Goal: Task Accomplishment & Management: Manage account settings

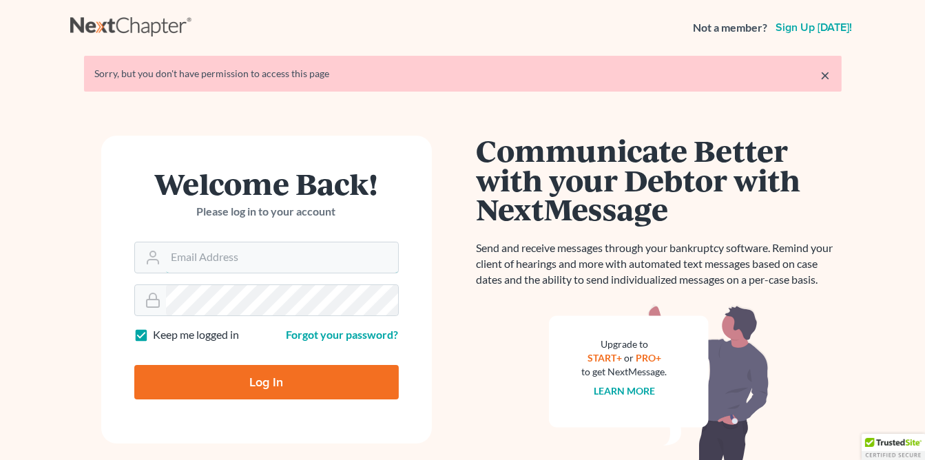
type input "[PERSON_NAME][EMAIL_ADDRESS][DOMAIN_NAME]"
click at [265, 376] on input "Log In" at bounding box center [266, 382] width 265 height 34
type input "Thinking..."
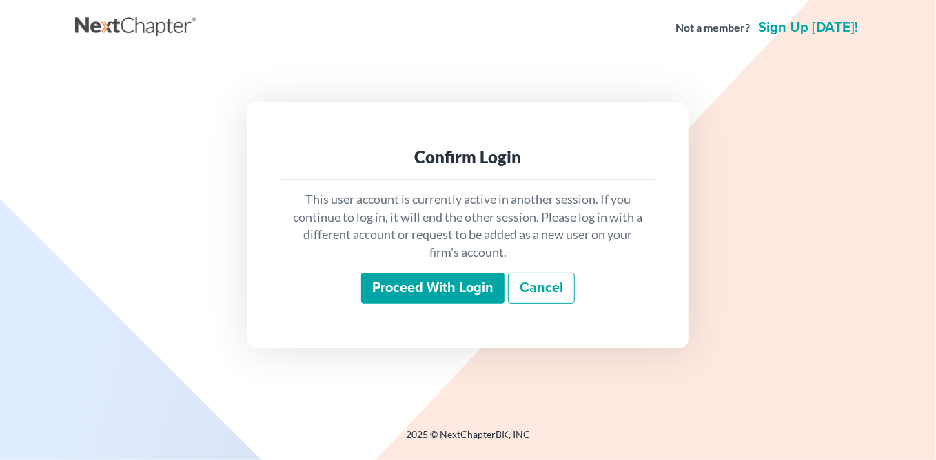
click at [430, 285] on input "Proceed with login" at bounding box center [432, 289] width 143 height 32
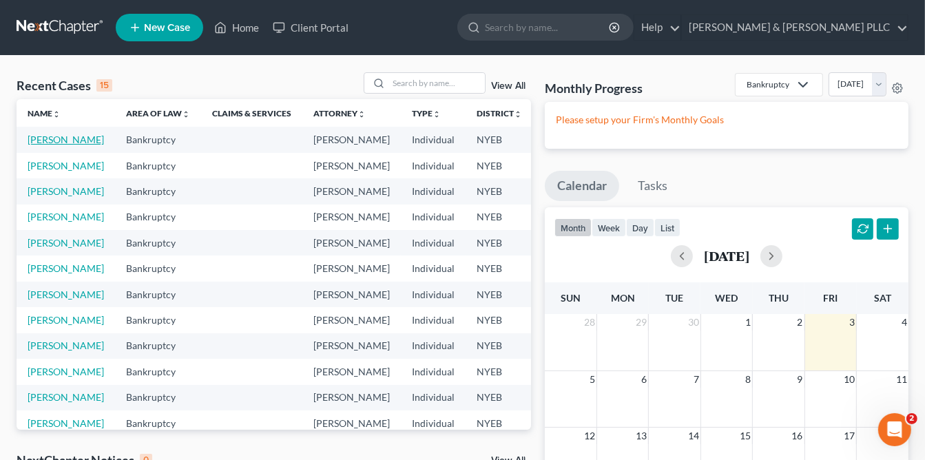
click at [47, 141] on link "Vittorio, Nicholas" at bounding box center [66, 140] width 76 height 12
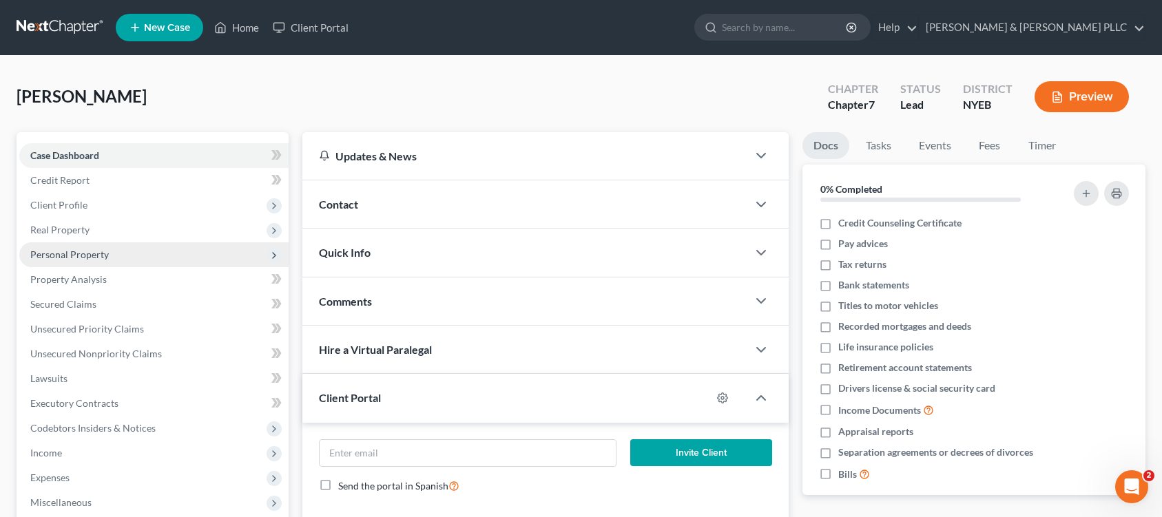
click at [79, 256] on span "Personal Property" at bounding box center [69, 255] width 79 height 12
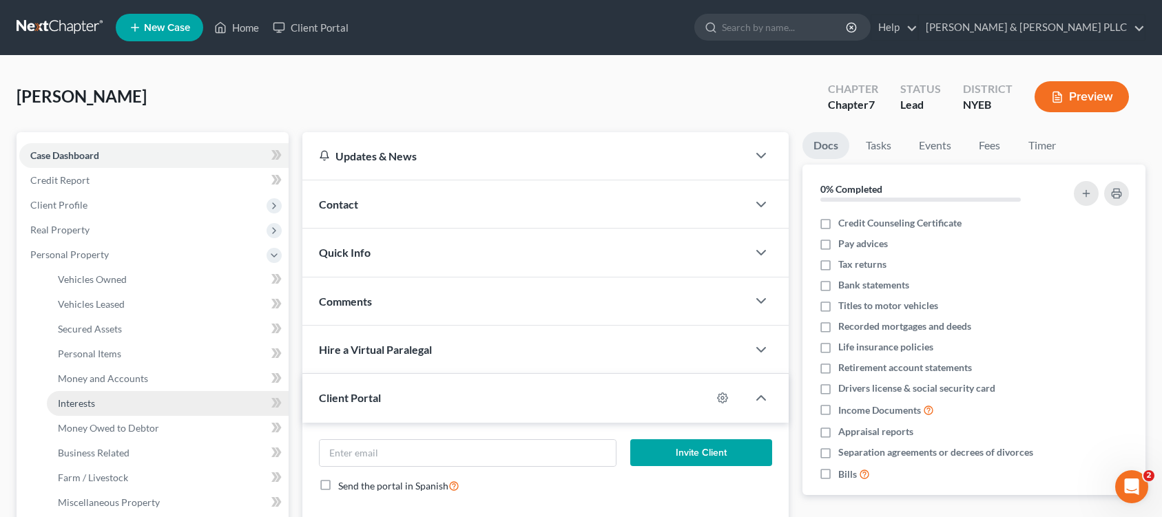
click at [74, 405] on span "Interests" at bounding box center [76, 404] width 37 height 12
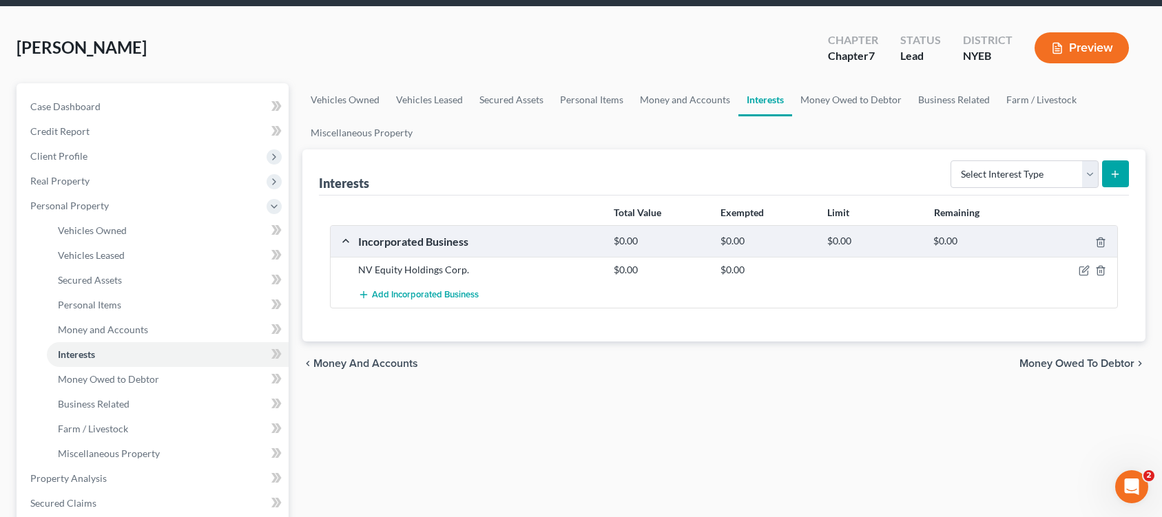
scroll to position [138, 0]
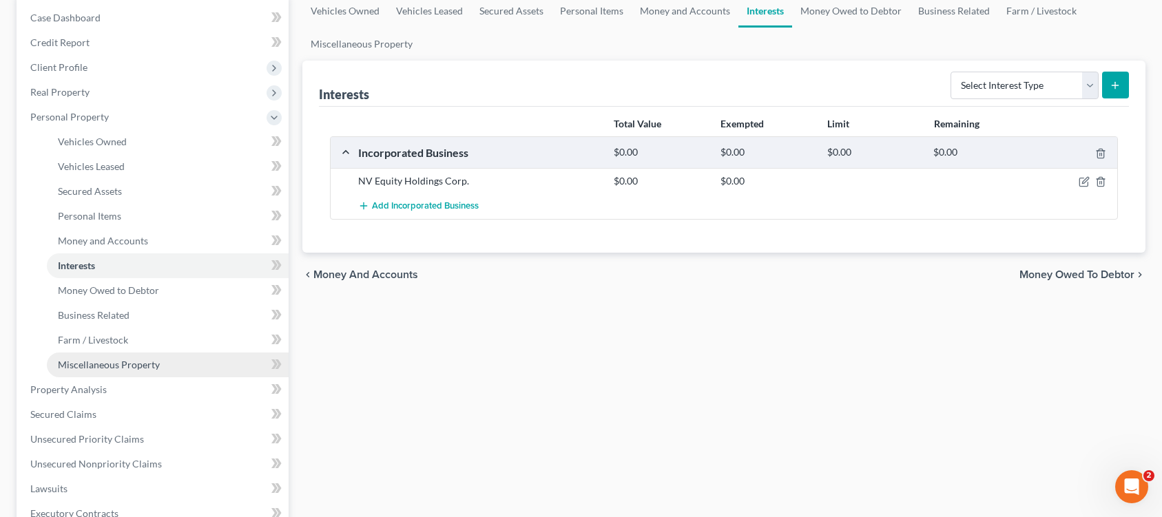
click at [94, 370] on span "Miscellaneous Property" at bounding box center [109, 365] width 102 height 12
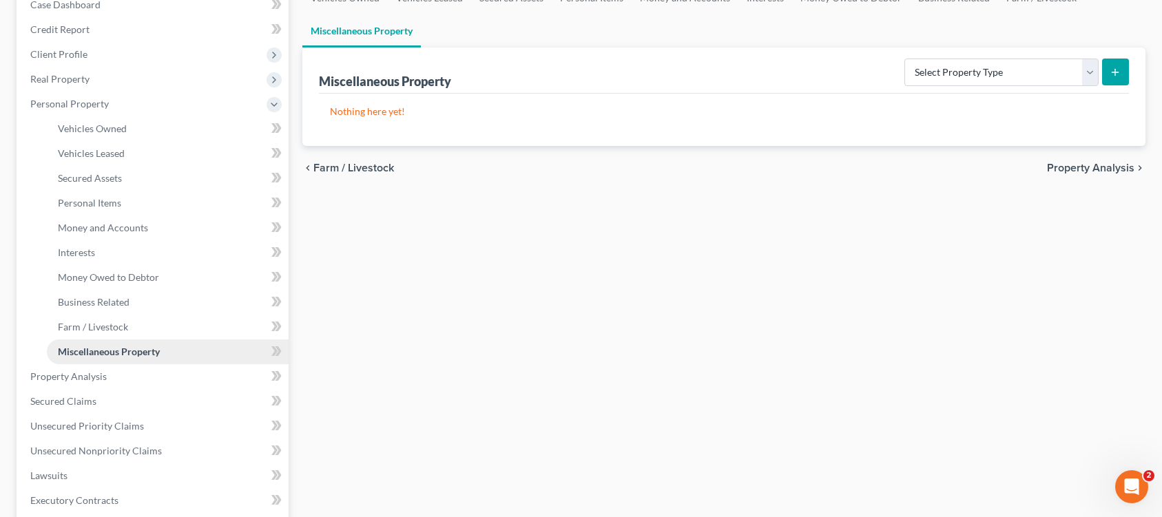
scroll to position [276, 0]
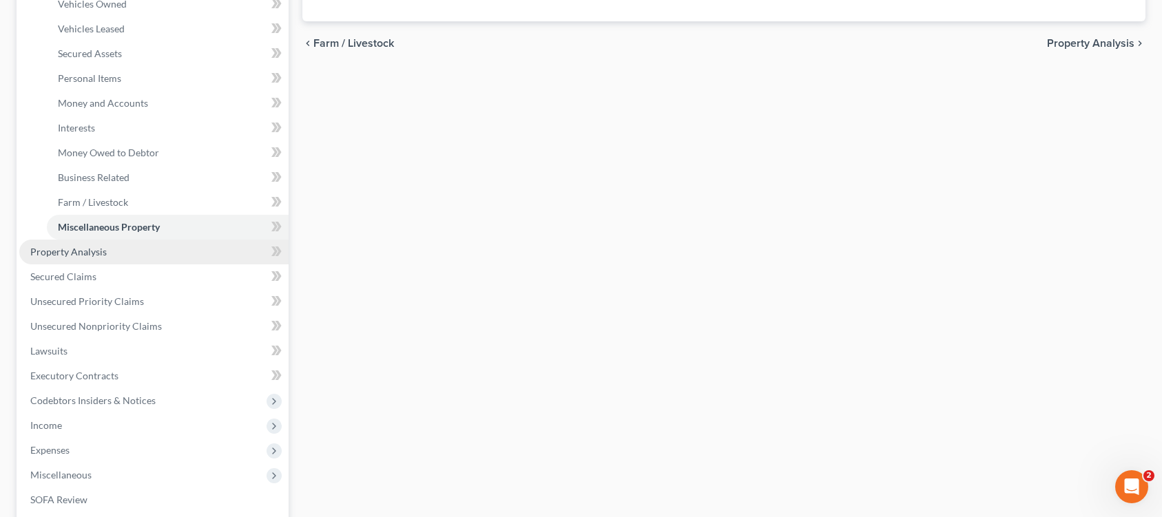
click at [77, 258] on link "Property Analysis" at bounding box center [153, 252] width 269 height 25
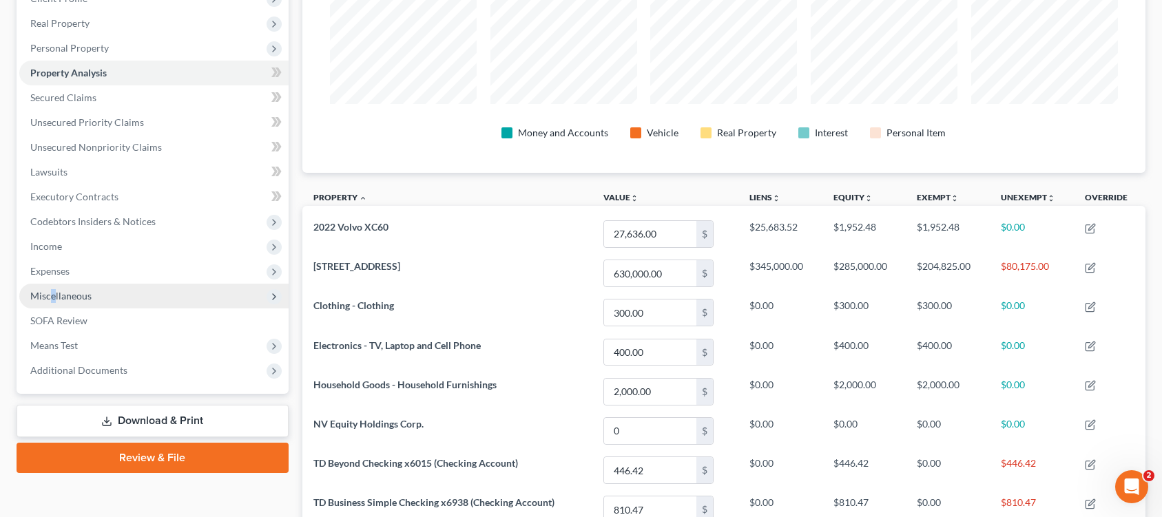
click at [55, 300] on span "Miscellaneous" at bounding box center [60, 296] width 61 height 12
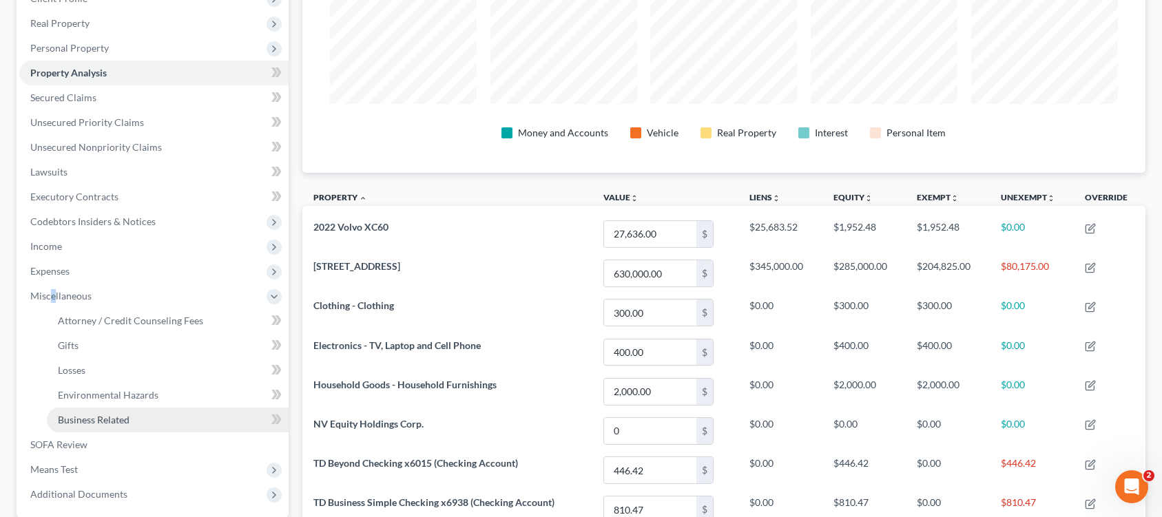
click at [110, 419] on span "Business Related" at bounding box center [94, 420] width 72 height 12
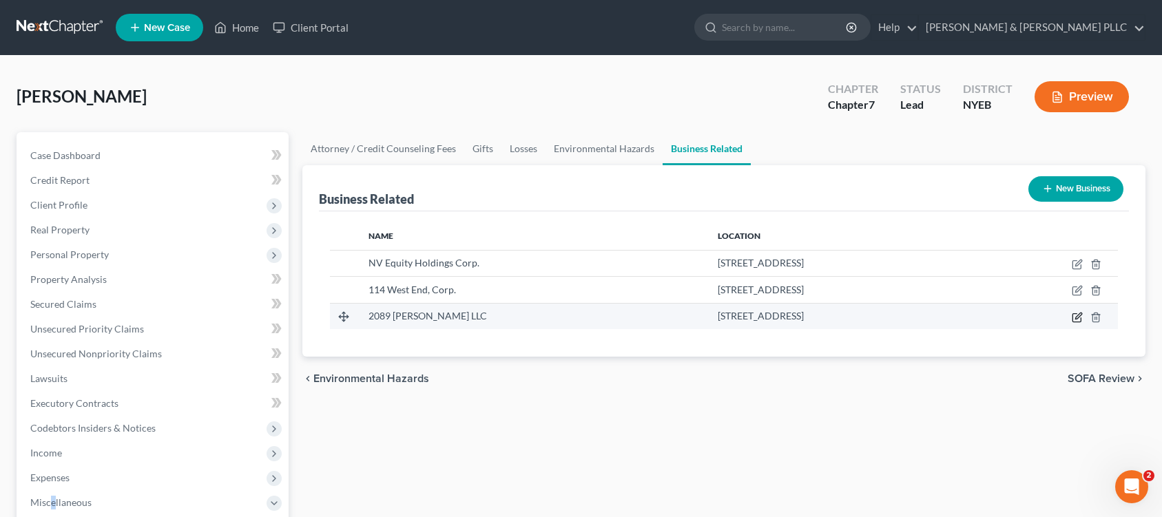
click at [935, 318] on icon "button" at bounding box center [1077, 317] width 11 height 11
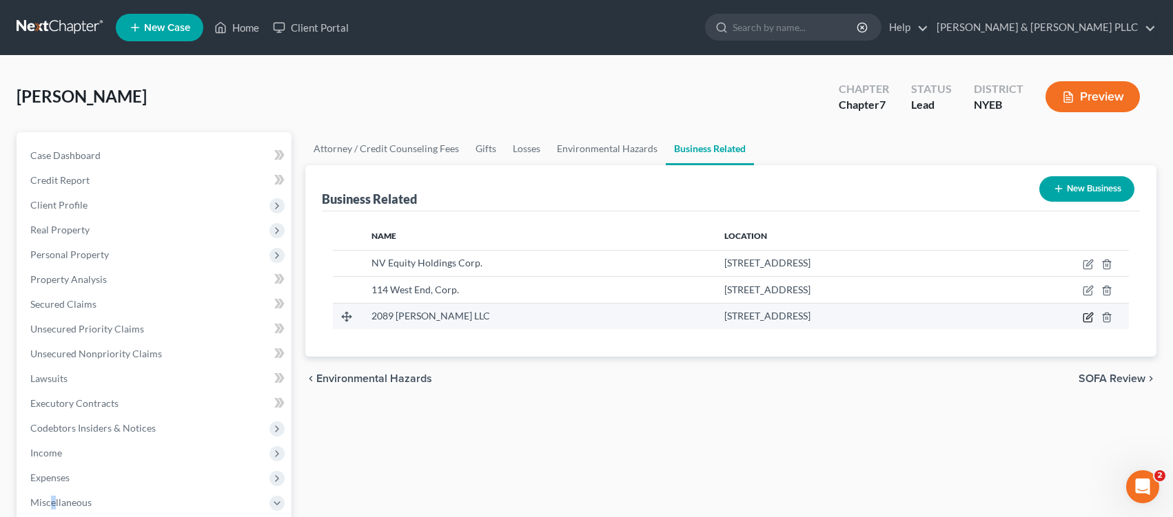
select select "member"
select select "35"
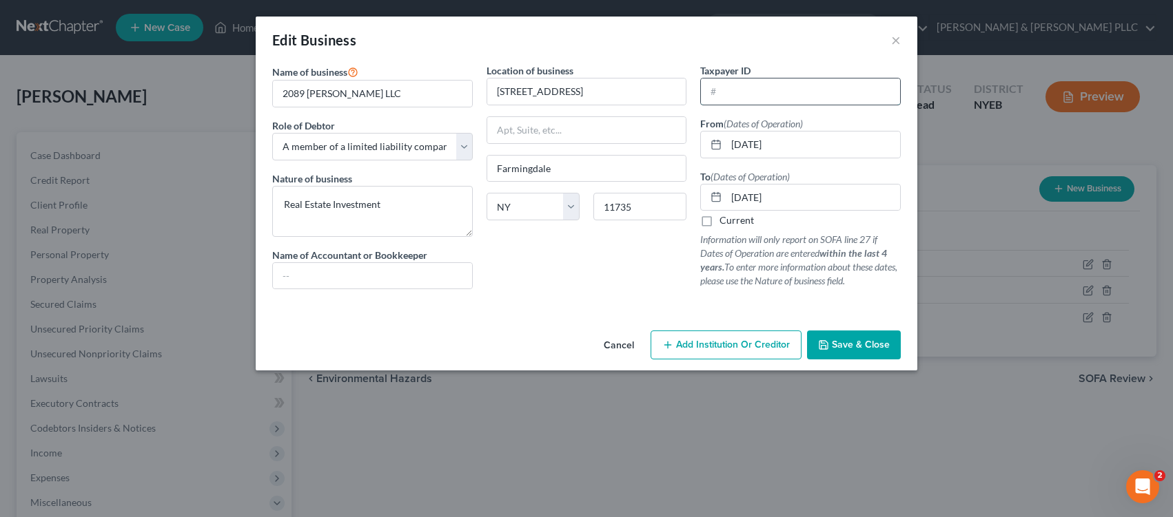
click at [710, 94] on input "text" at bounding box center [800, 92] width 199 height 26
type input "82-3946178"
click at [852, 342] on span "Save & Close" at bounding box center [861, 345] width 58 height 12
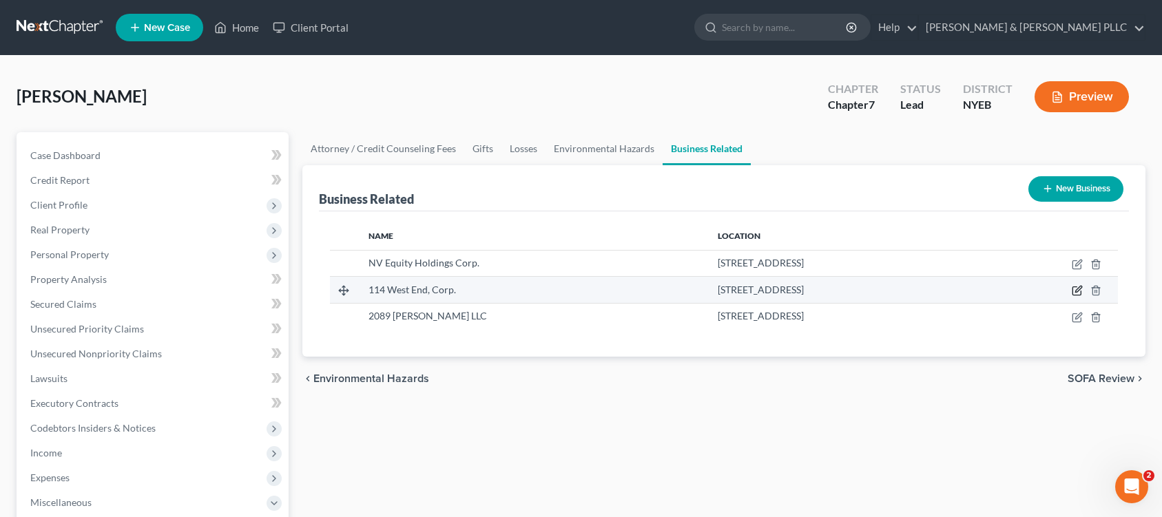
click at [935, 289] on icon "button" at bounding box center [1077, 291] width 8 height 8
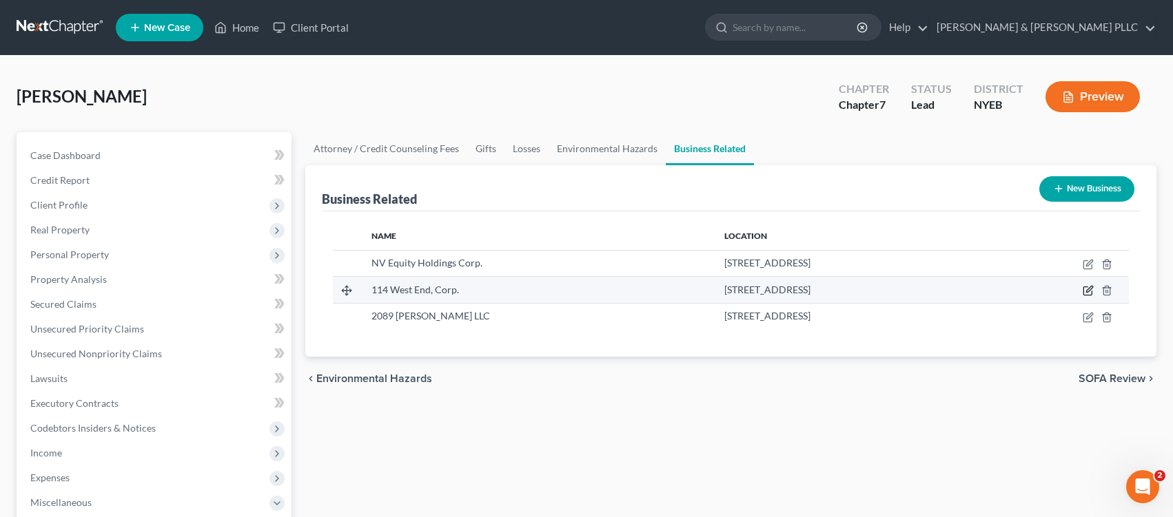
select select "officer"
select select "35"
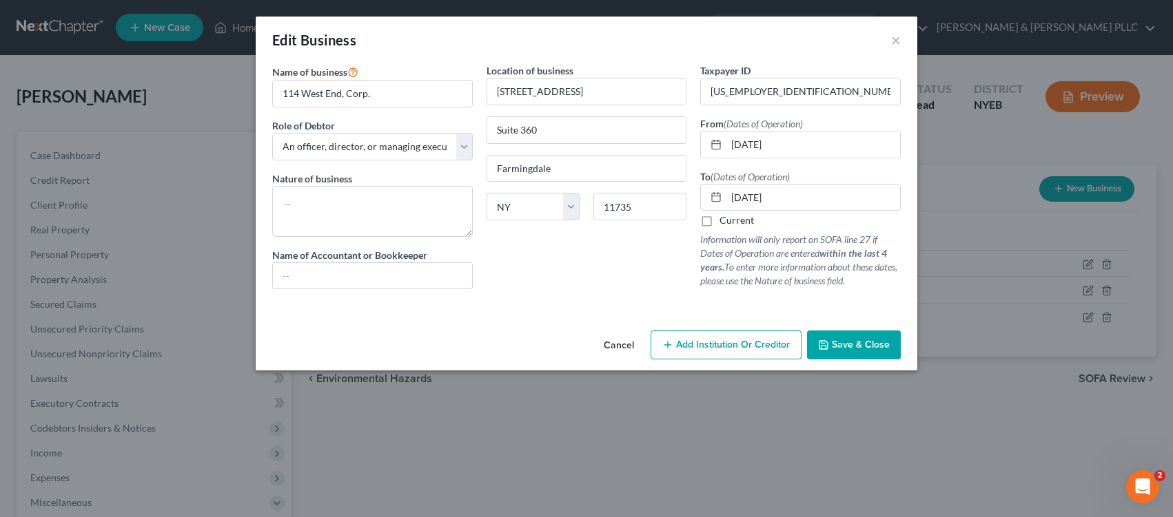
click at [839, 346] on span "Save & Close" at bounding box center [861, 345] width 58 height 12
